Goal: Find specific page/section: Find specific page/section

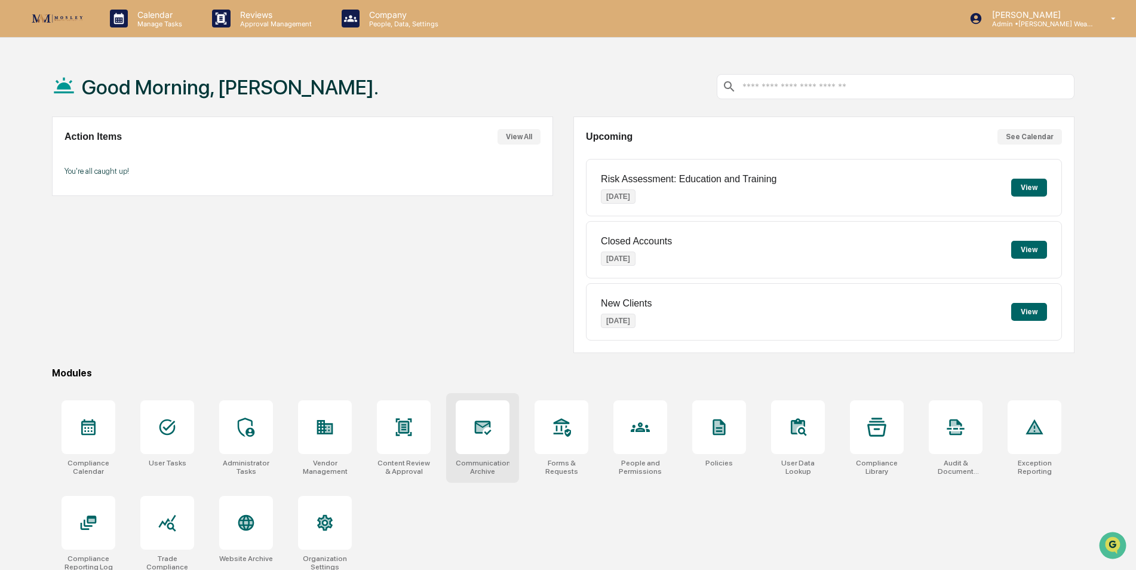
click at [487, 439] on div at bounding box center [483, 427] width 54 height 54
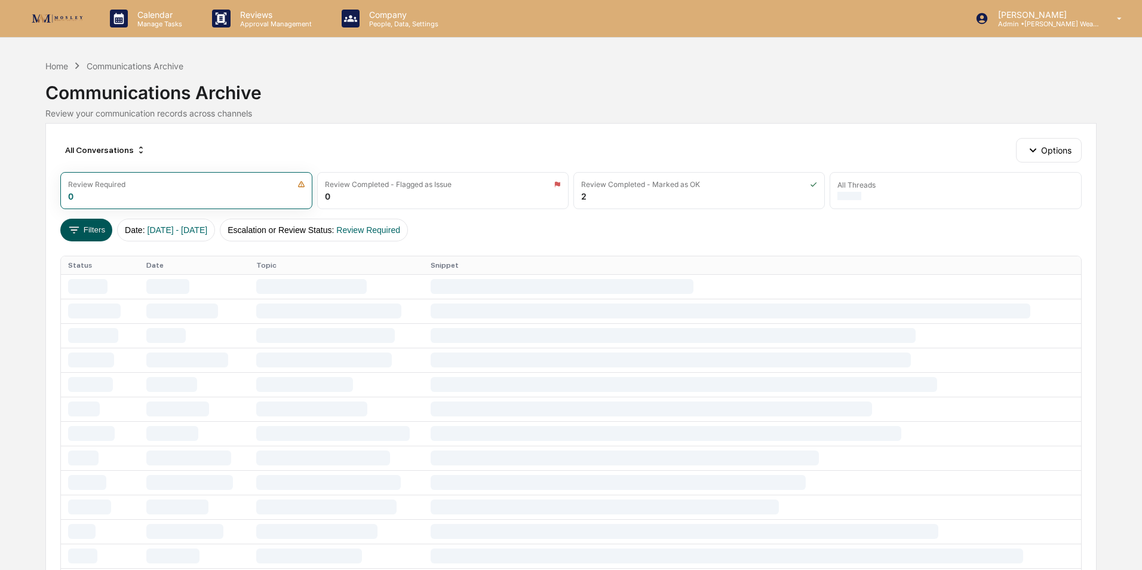
click at [88, 230] on button "Filters" at bounding box center [86, 230] width 52 height 23
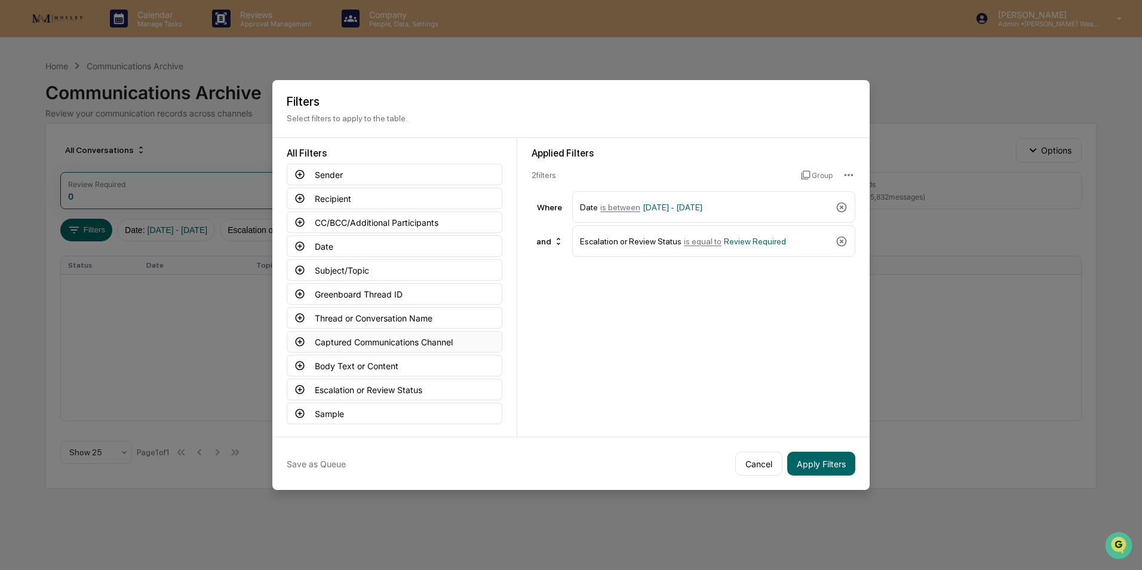
click at [352, 340] on button "Captured Communications Channel" at bounding box center [395, 341] width 216 height 21
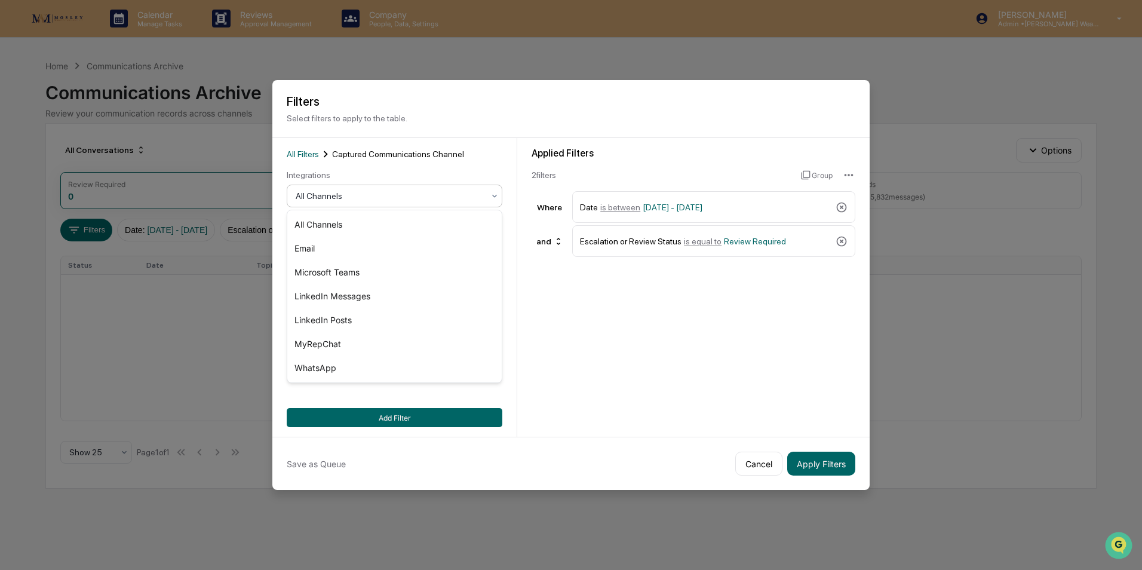
click at [379, 195] on div at bounding box center [390, 196] width 188 height 12
click at [330, 346] on div "MyRepChat" at bounding box center [394, 344] width 214 height 24
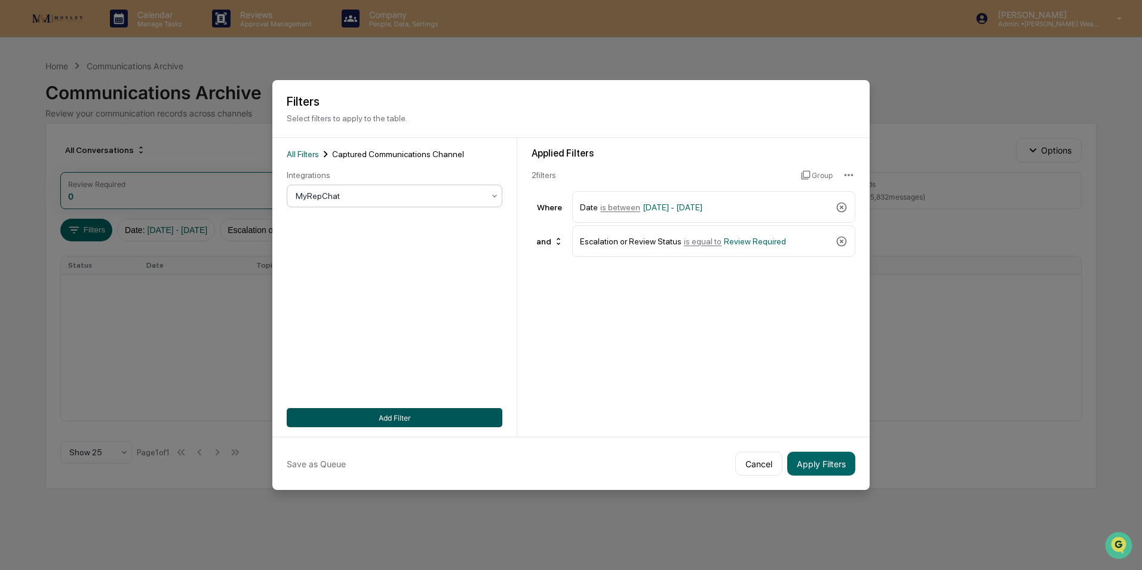
click at [364, 419] on button "Add Filter" at bounding box center [395, 417] width 216 height 19
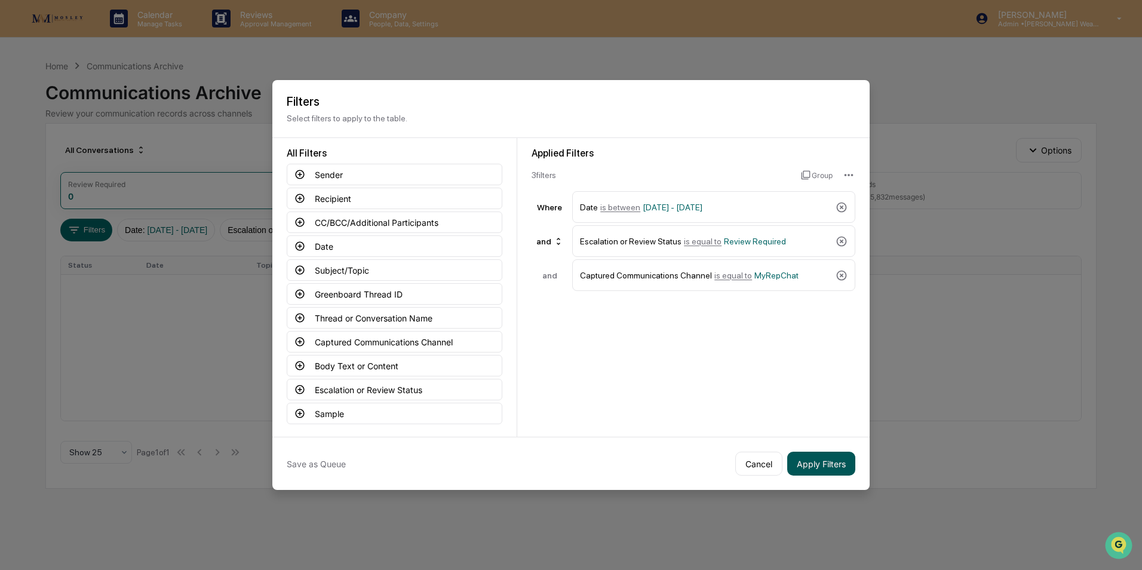
click at [817, 467] on button "Apply Filters" at bounding box center [821, 463] width 68 height 24
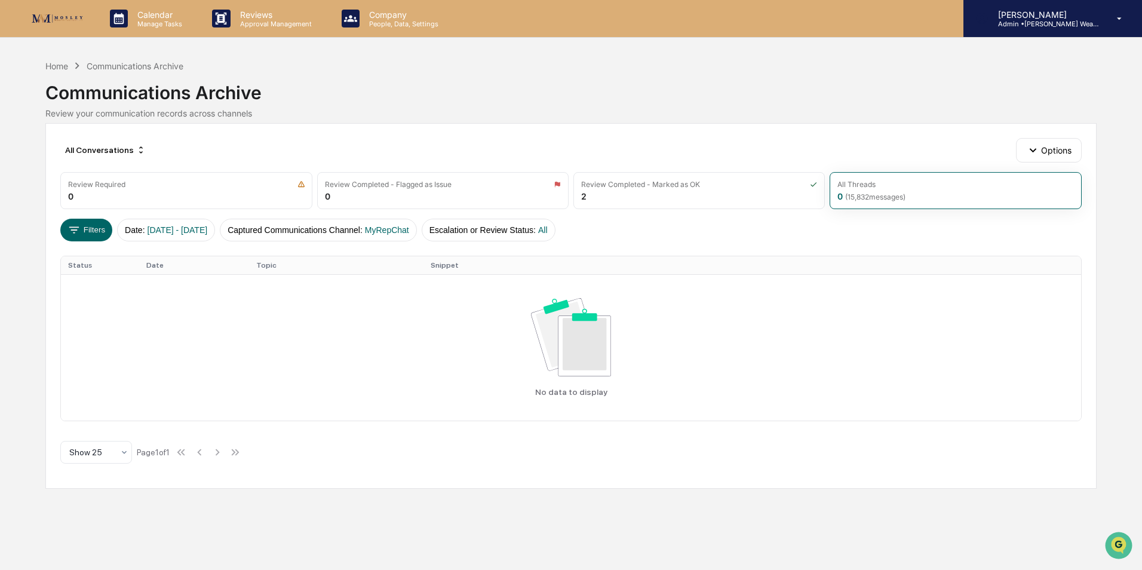
click at [1044, 19] on p "[PERSON_NAME]" at bounding box center [1043, 15] width 111 height 10
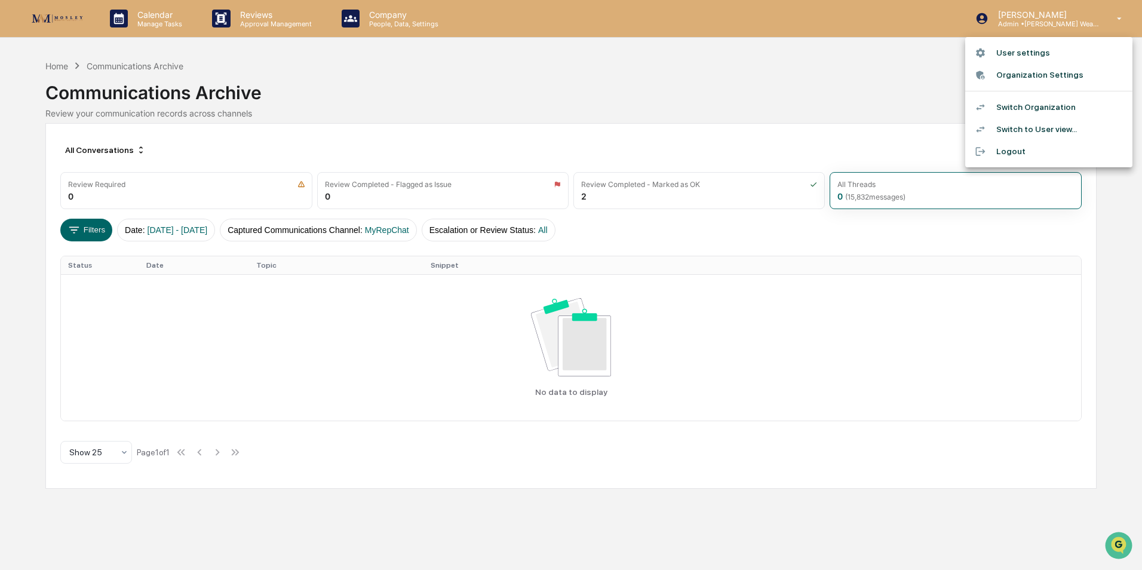
click at [1034, 103] on li "Switch Organization" at bounding box center [1048, 107] width 167 height 22
